Goal: Navigation & Orientation: Find specific page/section

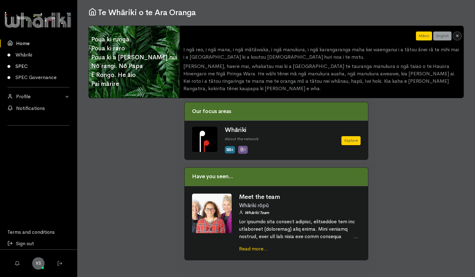
click at [23, 67] on link "SPEC" at bounding box center [38, 66] width 77 height 11
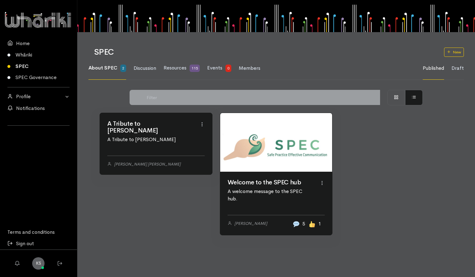
click at [20, 67] on link "SPEC" at bounding box center [38, 66] width 77 height 11
click at [178, 69] on span "Resources" at bounding box center [175, 68] width 23 height 6
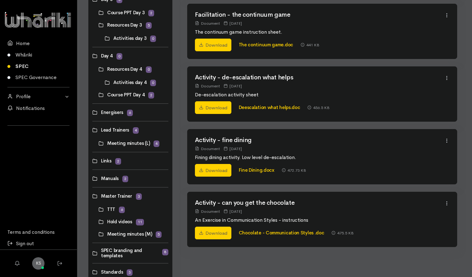
scroll to position [311, 0]
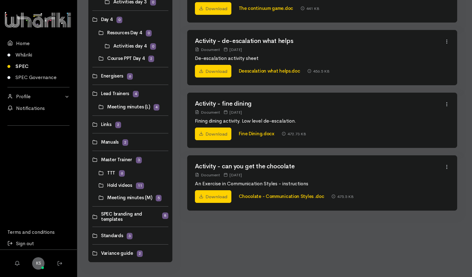
click at [92, 160] on link at bounding box center [92, 160] width 0 height 0
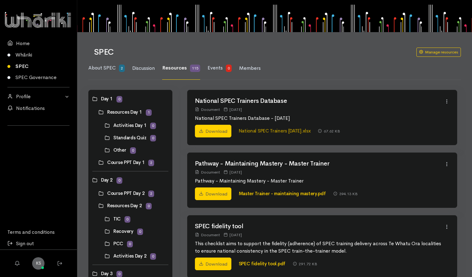
click at [260, 129] on link "National SPEC Trainers June 25.xlsx" at bounding box center [275, 131] width 72 height 6
